Goal: Information Seeking & Learning: Understand process/instructions

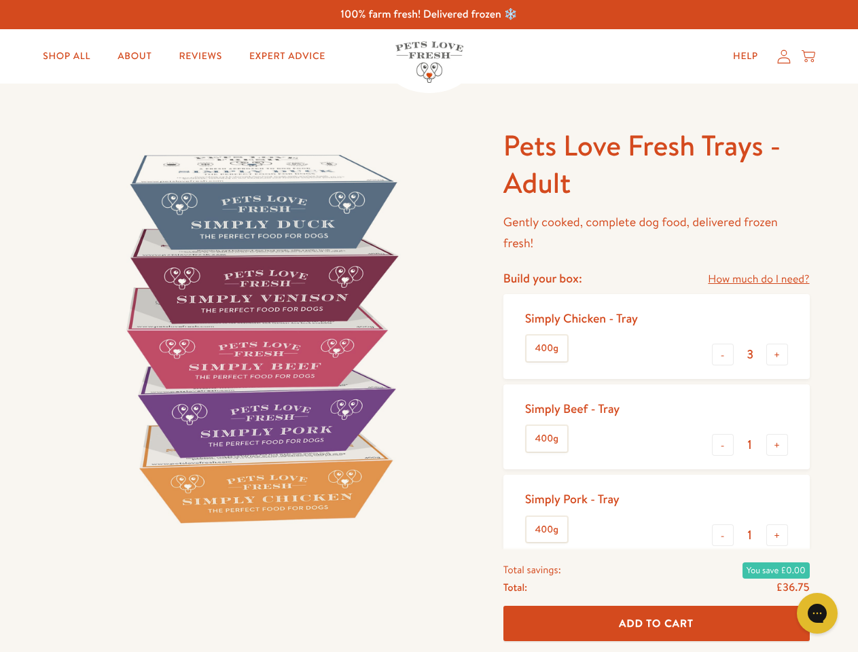
click at [429, 326] on img at bounding box center [260, 338] width 422 height 422
click at [758, 279] on link "How much do I need?" at bounding box center [758, 279] width 101 height 18
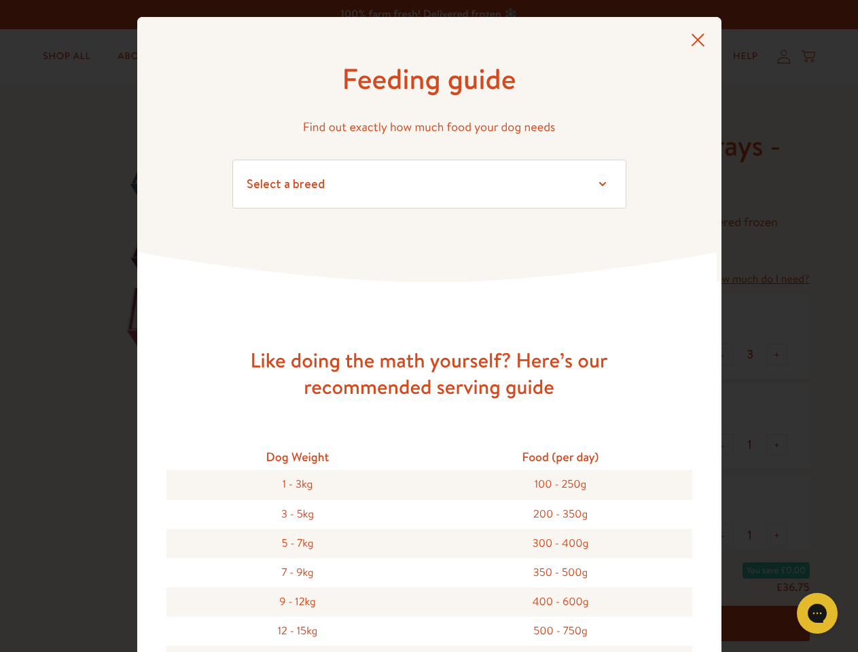
click at [723, 355] on div "Feeding guide Find out exactly how much food your dog needs Select a breed Affe…" at bounding box center [429, 326] width 858 height 652
click at [777, 355] on button "+" at bounding box center [777, 355] width 22 height 22
type input "4"
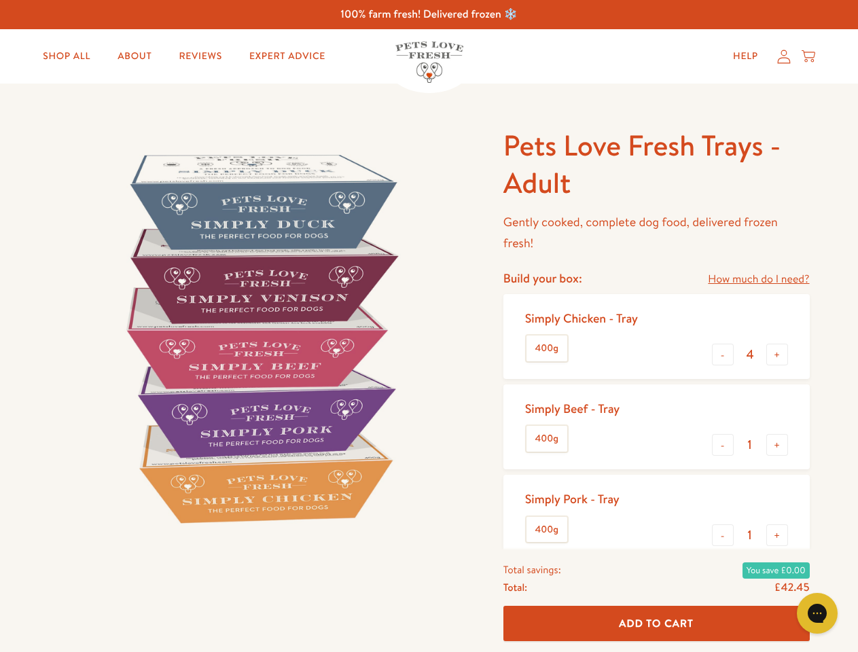
click at [723, 445] on button "-" at bounding box center [723, 445] width 22 height 22
click at [777, 445] on button "+" at bounding box center [777, 445] width 22 height 22
type input "1"
click at [723, 535] on button "-" at bounding box center [723, 536] width 22 height 22
click at [777, 535] on button "+" at bounding box center [777, 536] width 22 height 22
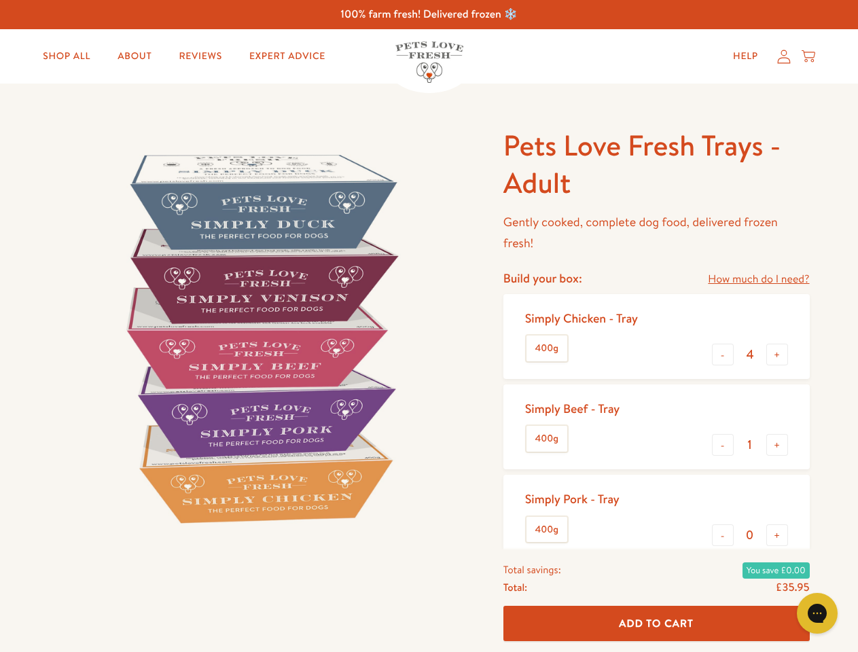
type input "1"
